Goal: Task Accomplishment & Management: Use online tool/utility

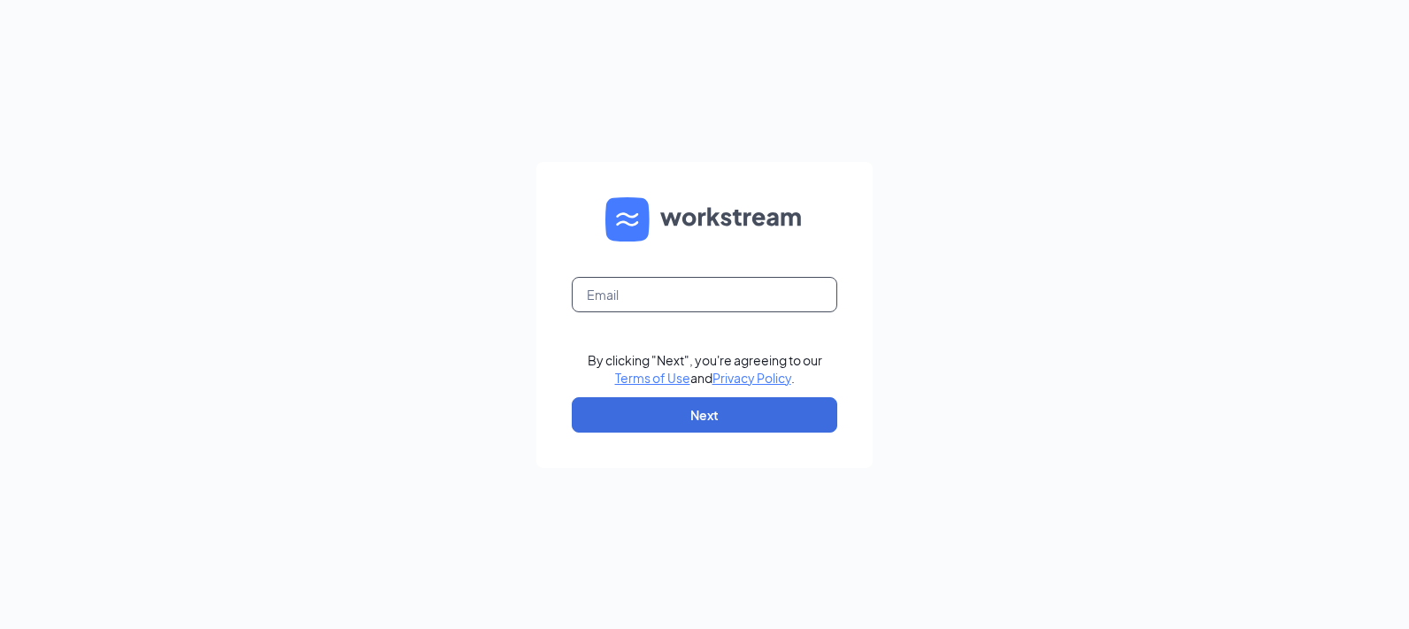
click at [620, 299] on input "text" at bounding box center [704, 294] width 265 height 35
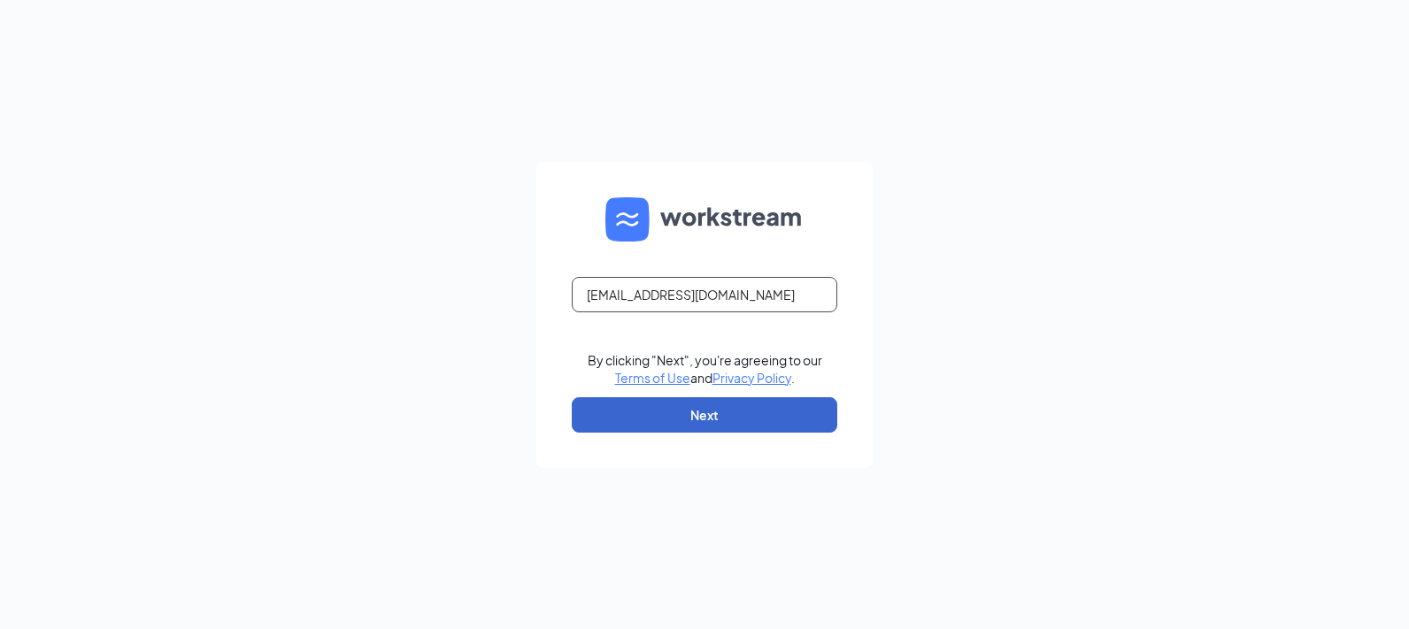
type input "rs032220@tacobell.com"
click at [711, 419] on button "Next" at bounding box center [704, 414] width 265 height 35
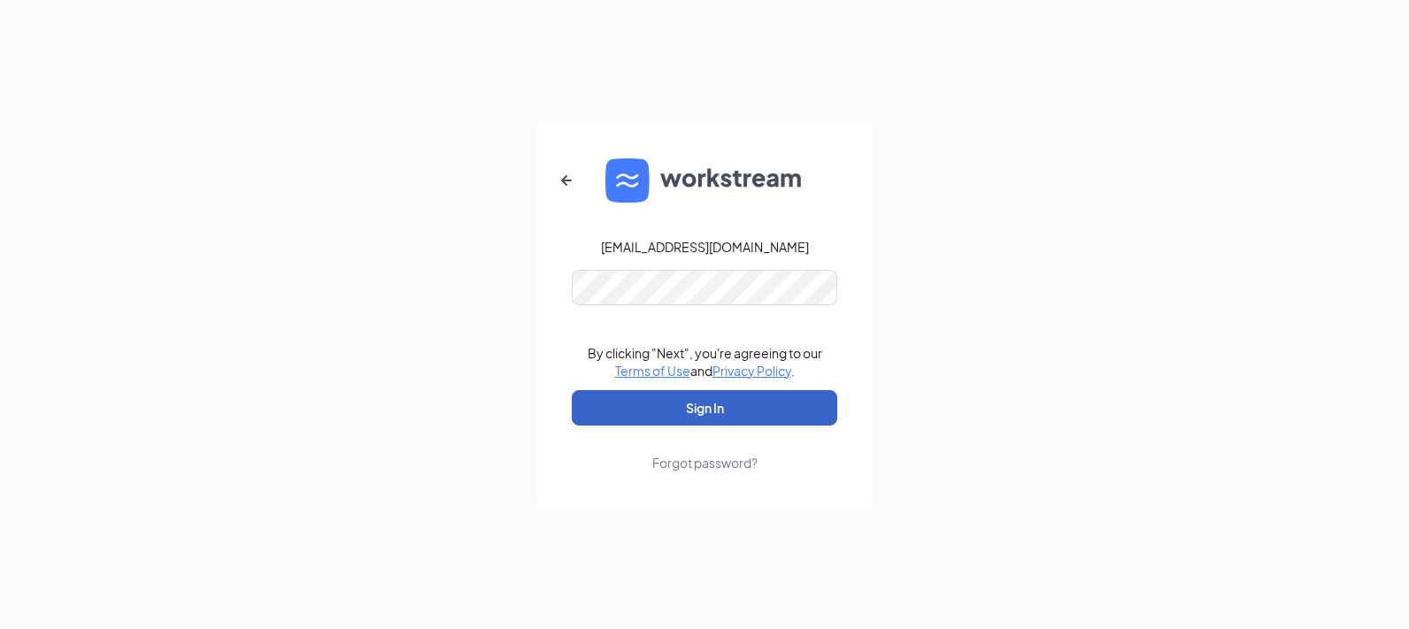
click at [735, 418] on button "Sign In" at bounding box center [704, 407] width 265 height 35
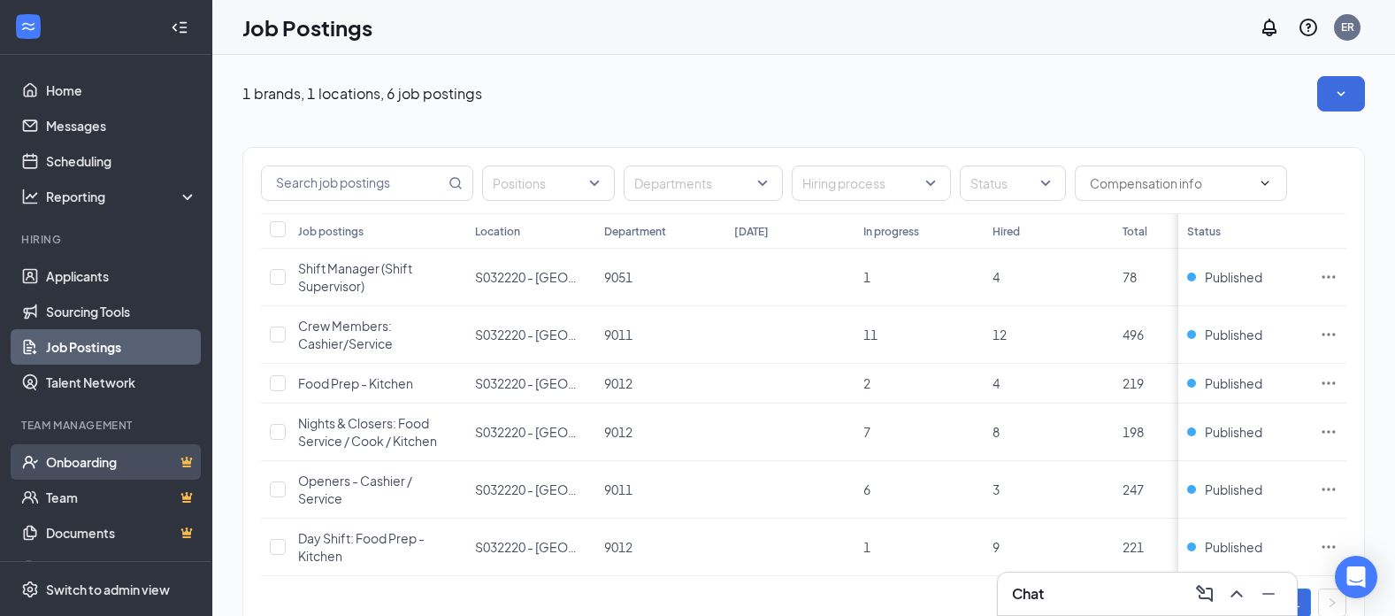
click at [76, 459] on link "Onboarding" at bounding box center [121, 461] width 151 height 35
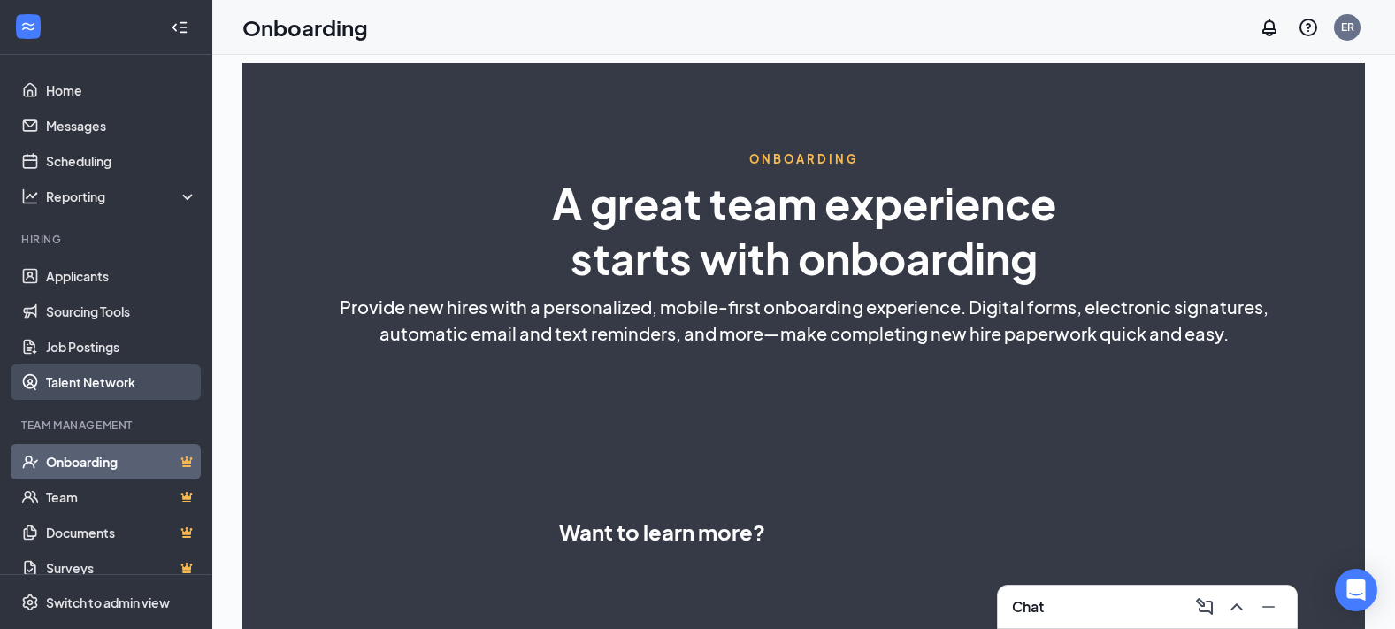
select select "US"
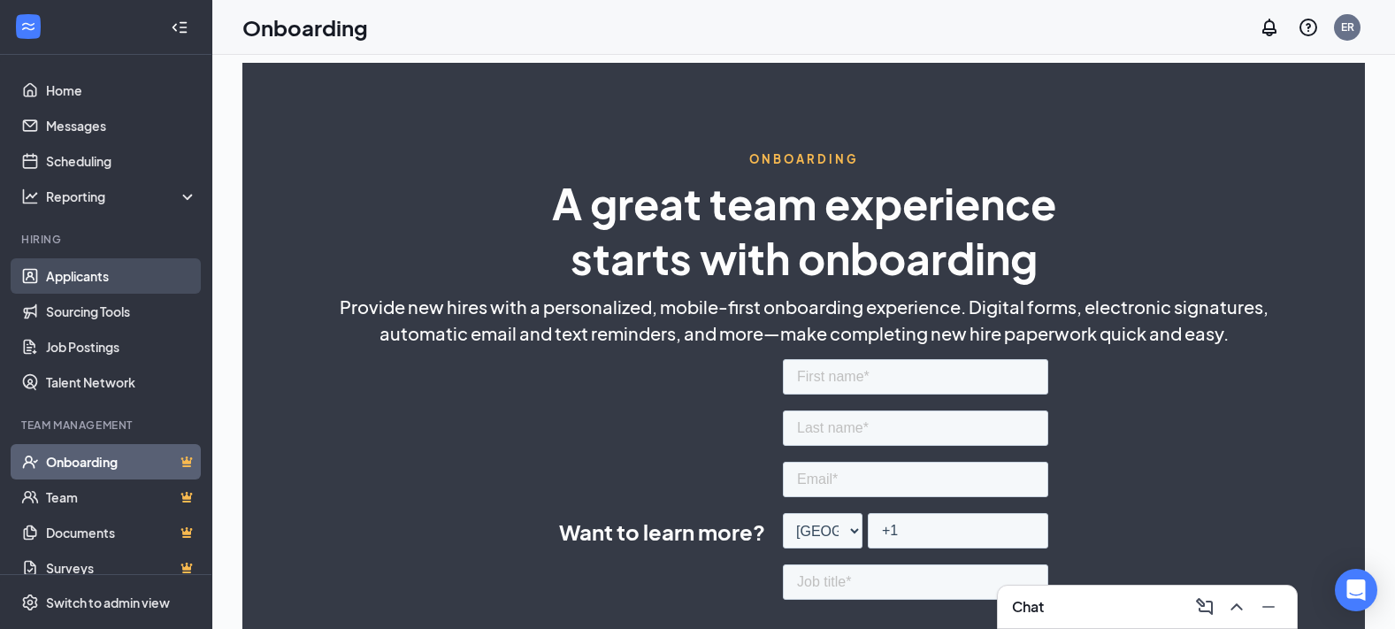
click at [109, 276] on link "Applicants" at bounding box center [121, 275] width 151 height 35
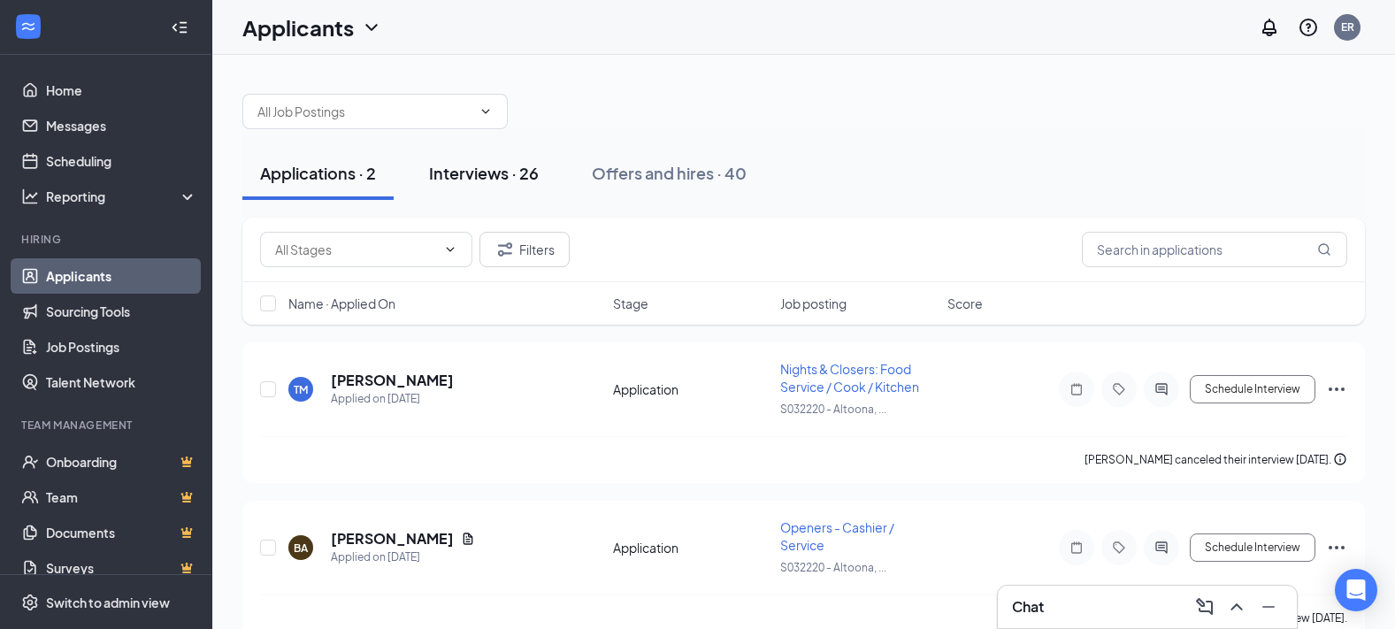
click at [464, 171] on div "Interviews · 26" at bounding box center [484, 173] width 110 height 22
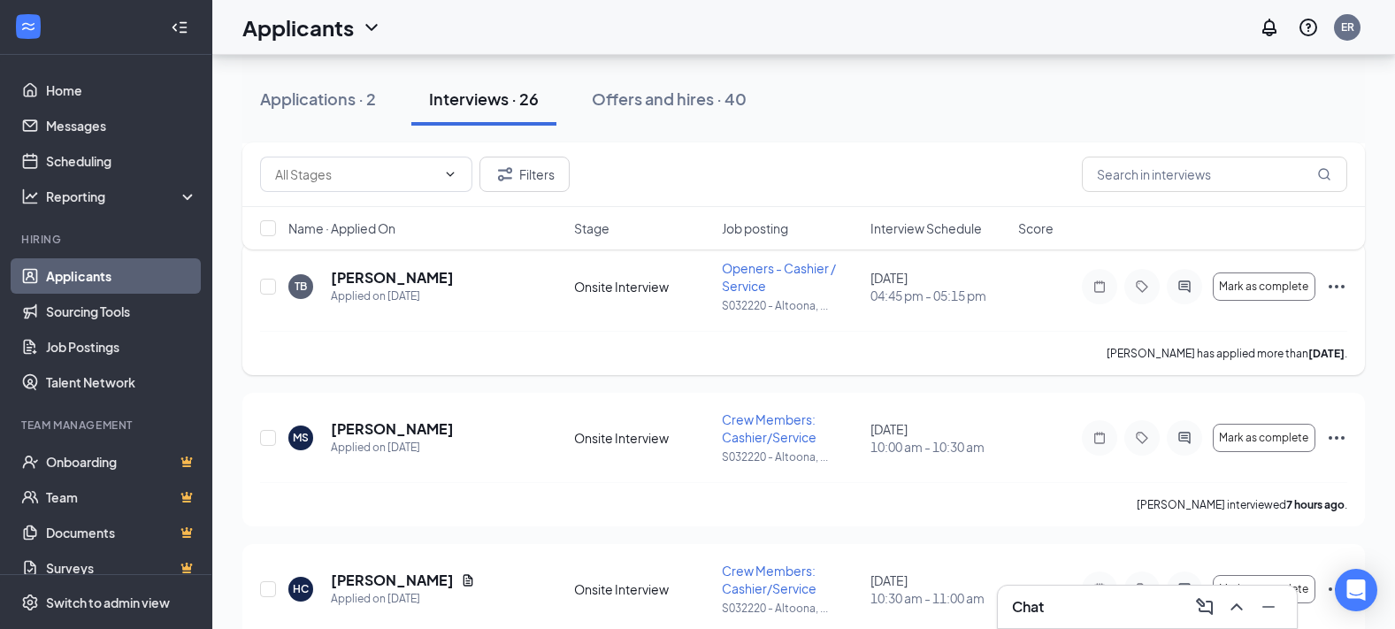
scroll to position [1150, 0]
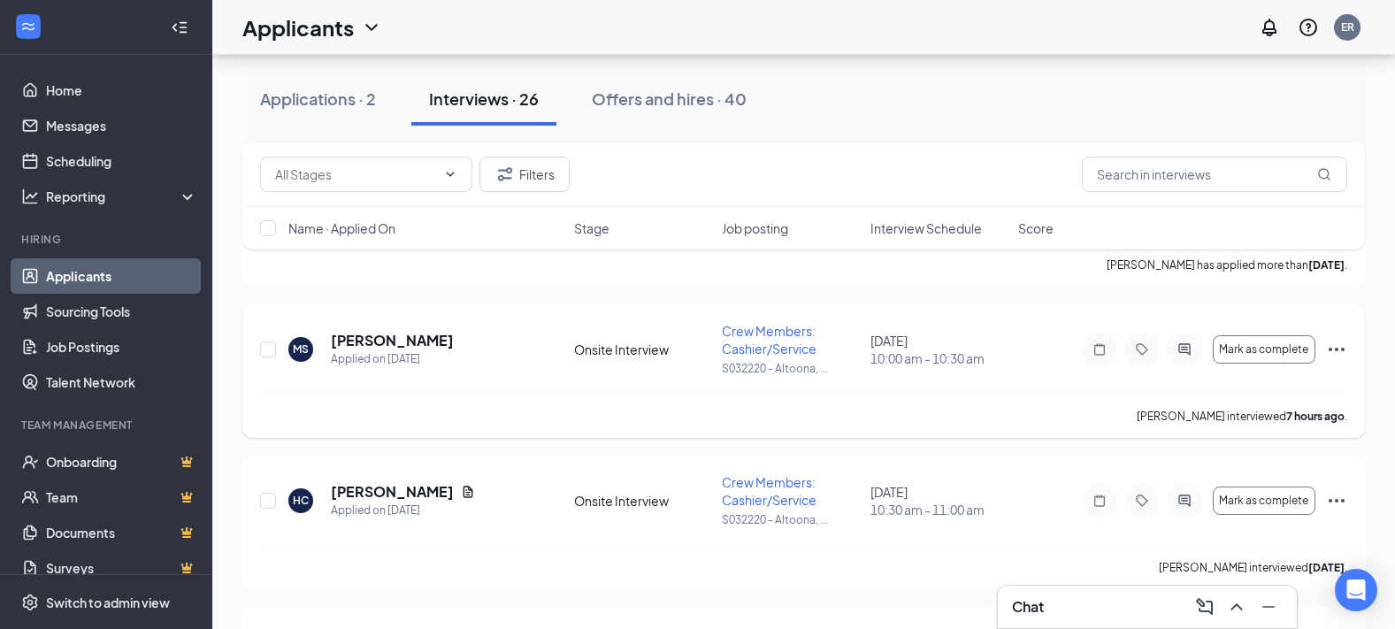
click at [1332, 349] on icon "Ellipses" at bounding box center [1337, 350] width 16 height 4
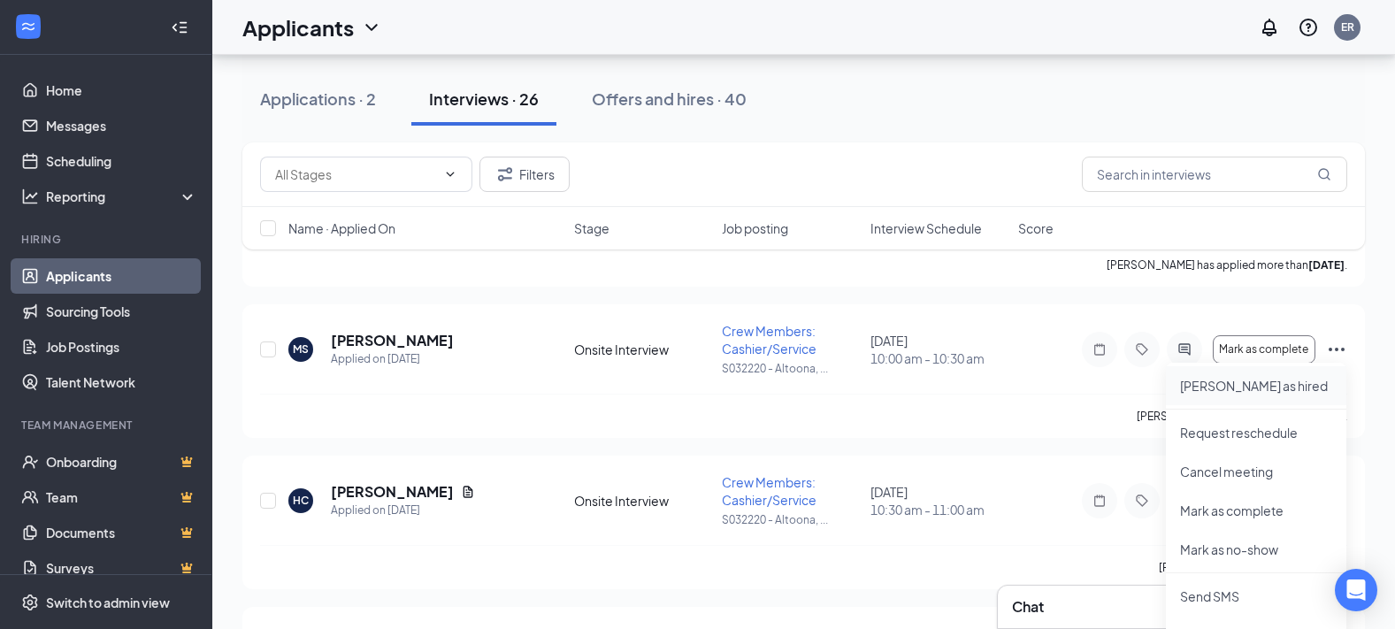
click at [1206, 384] on p "[PERSON_NAME] as hired" at bounding box center [1256, 386] width 152 height 18
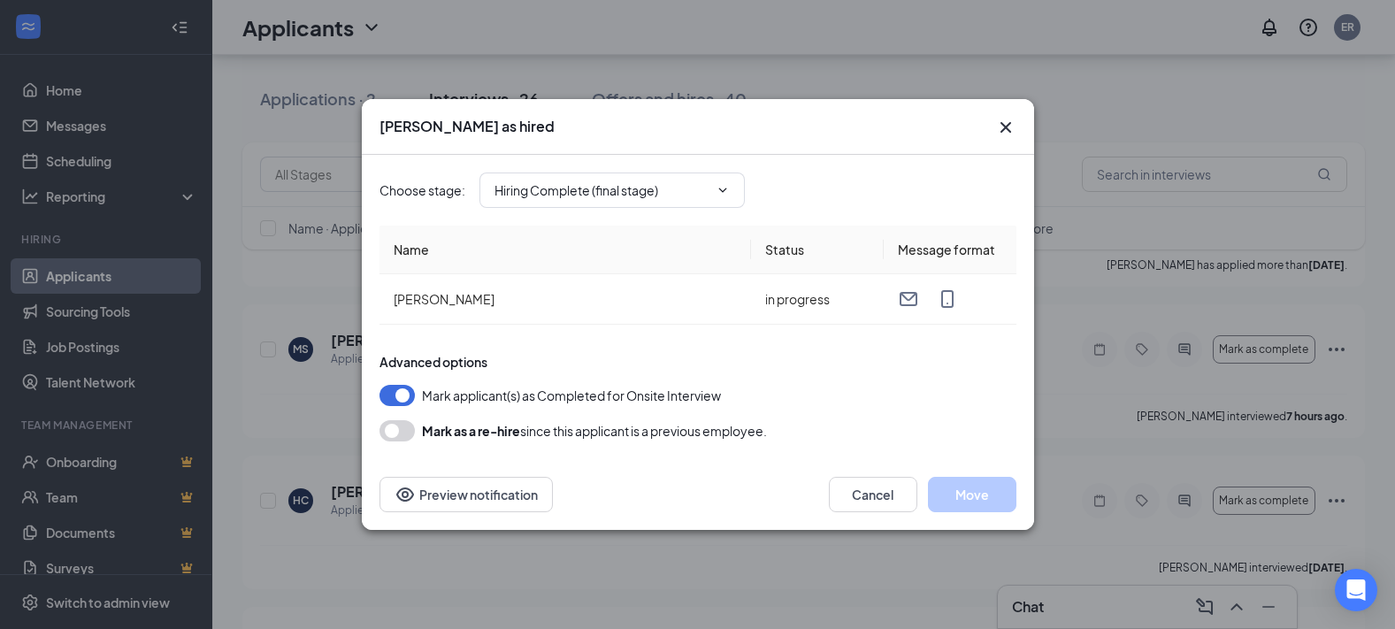
type input "Hiring Complete (final stage)"
click at [997, 488] on button "Move" at bounding box center [972, 494] width 88 height 35
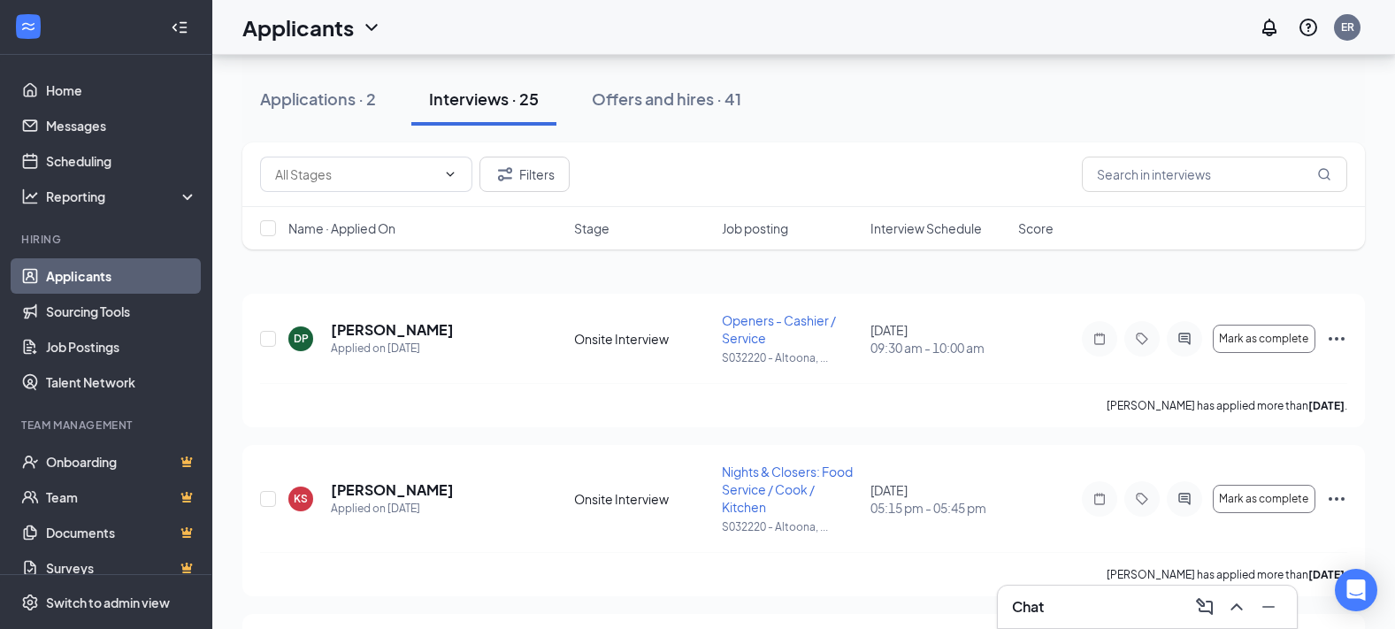
scroll to position [0, 0]
